Goal: Find specific page/section: Find specific page/section

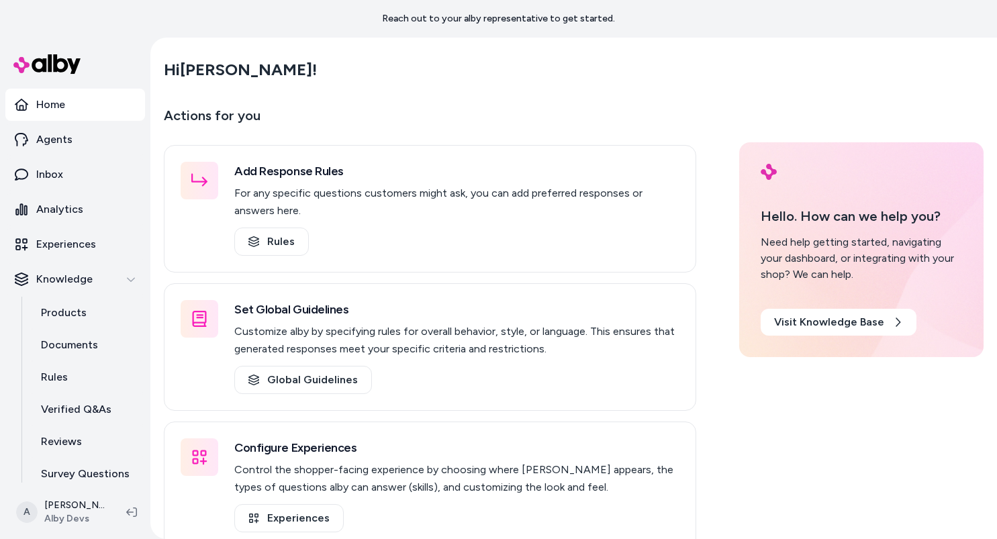
click at [511, 105] on p "Actions for you" at bounding box center [430, 121] width 532 height 32
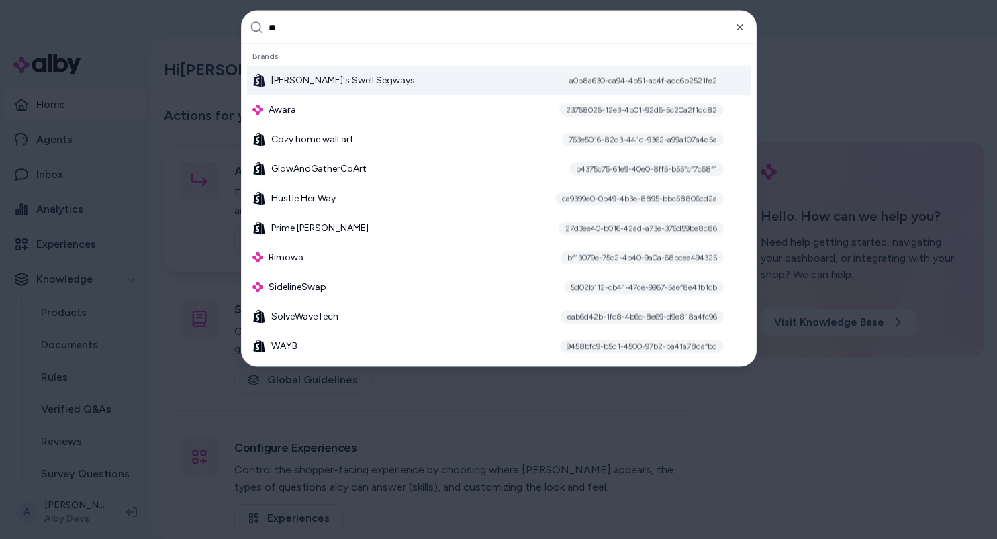
type input "***"
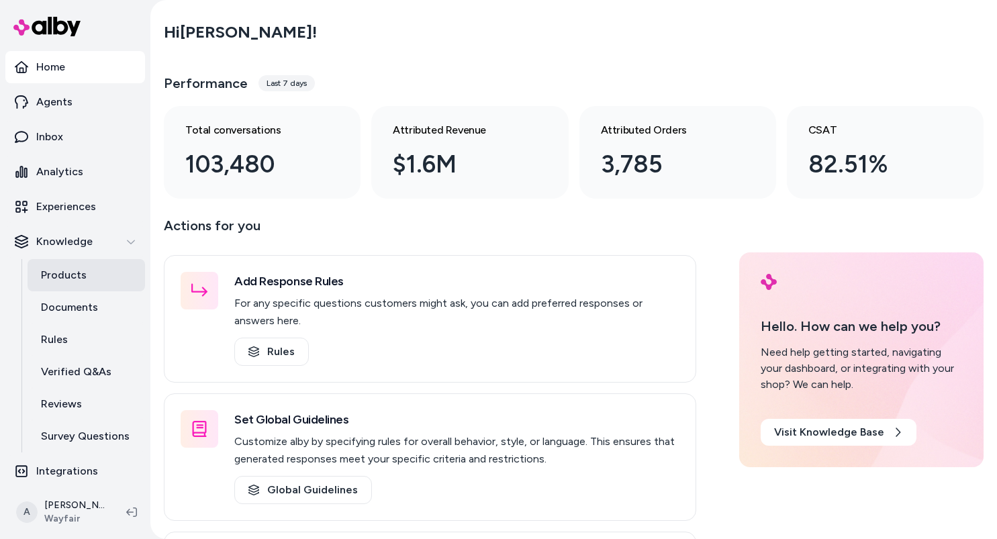
click at [68, 259] on link "Products" at bounding box center [86, 275] width 117 height 32
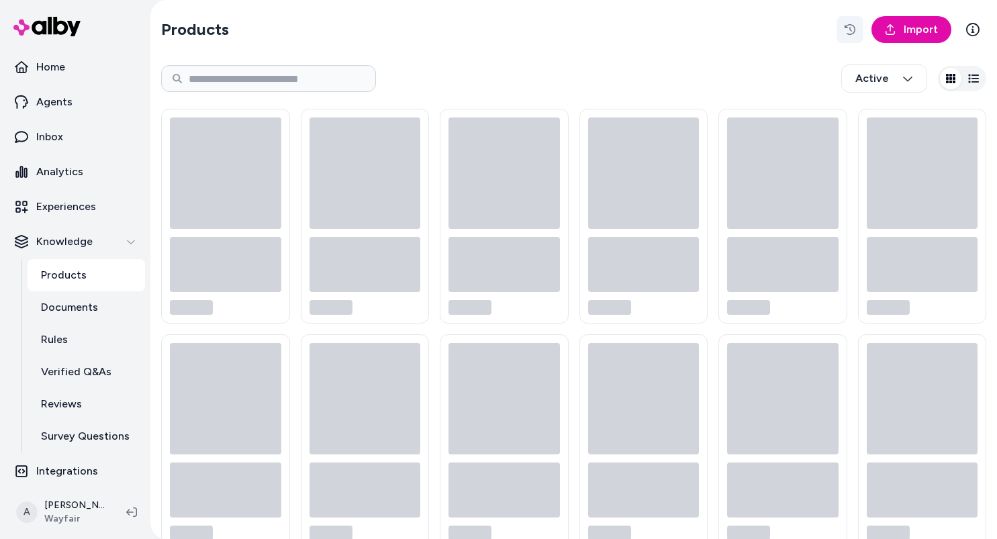
click at [840, 35] on button "button" at bounding box center [849, 29] width 27 height 27
